Goal: Task Accomplishment & Management: Manage account settings

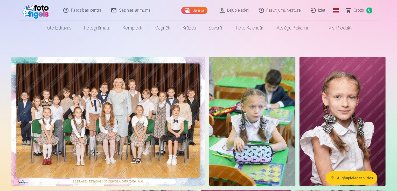
click at [324, 9] on link "Iziet" at bounding box center [318, 10] width 25 height 21
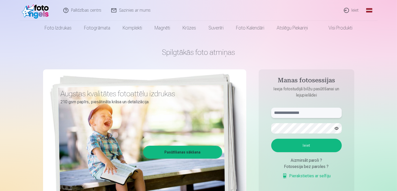
click at [316, 115] on input "text" at bounding box center [306, 113] width 71 height 10
type input "**********"
click at [313, 143] on button "Ieiet" at bounding box center [306, 145] width 71 height 13
